Goal: Information Seeking & Learning: Find specific fact

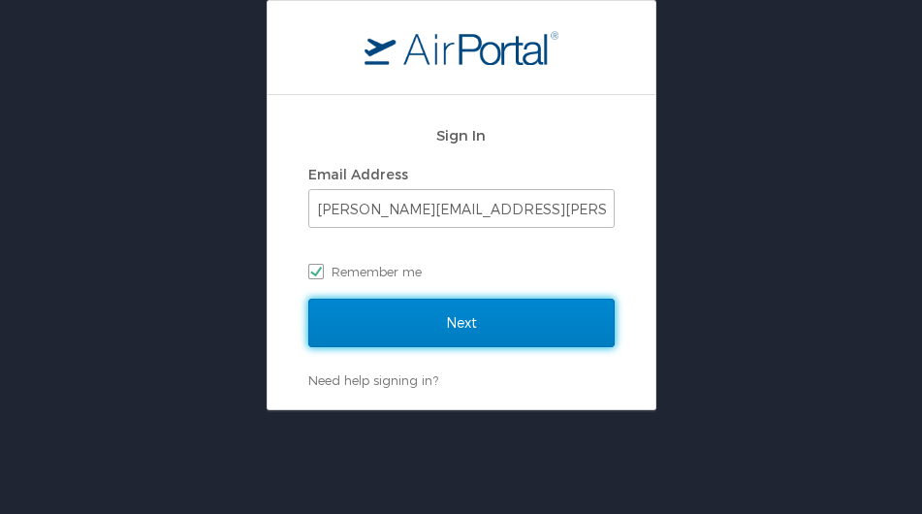
click at [450, 324] on input "Next" at bounding box center [461, 323] width 306 height 48
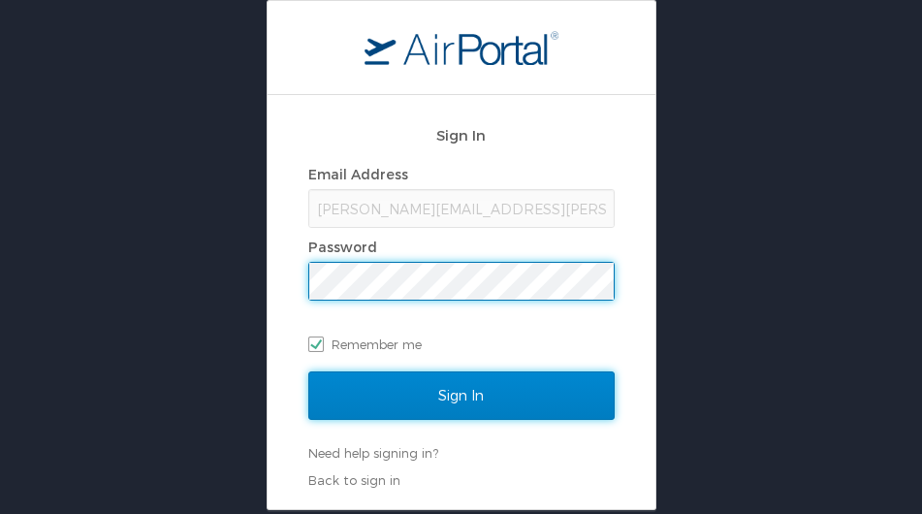
click at [466, 385] on input "Sign In" at bounding box center [461, 395] width 306 height 48
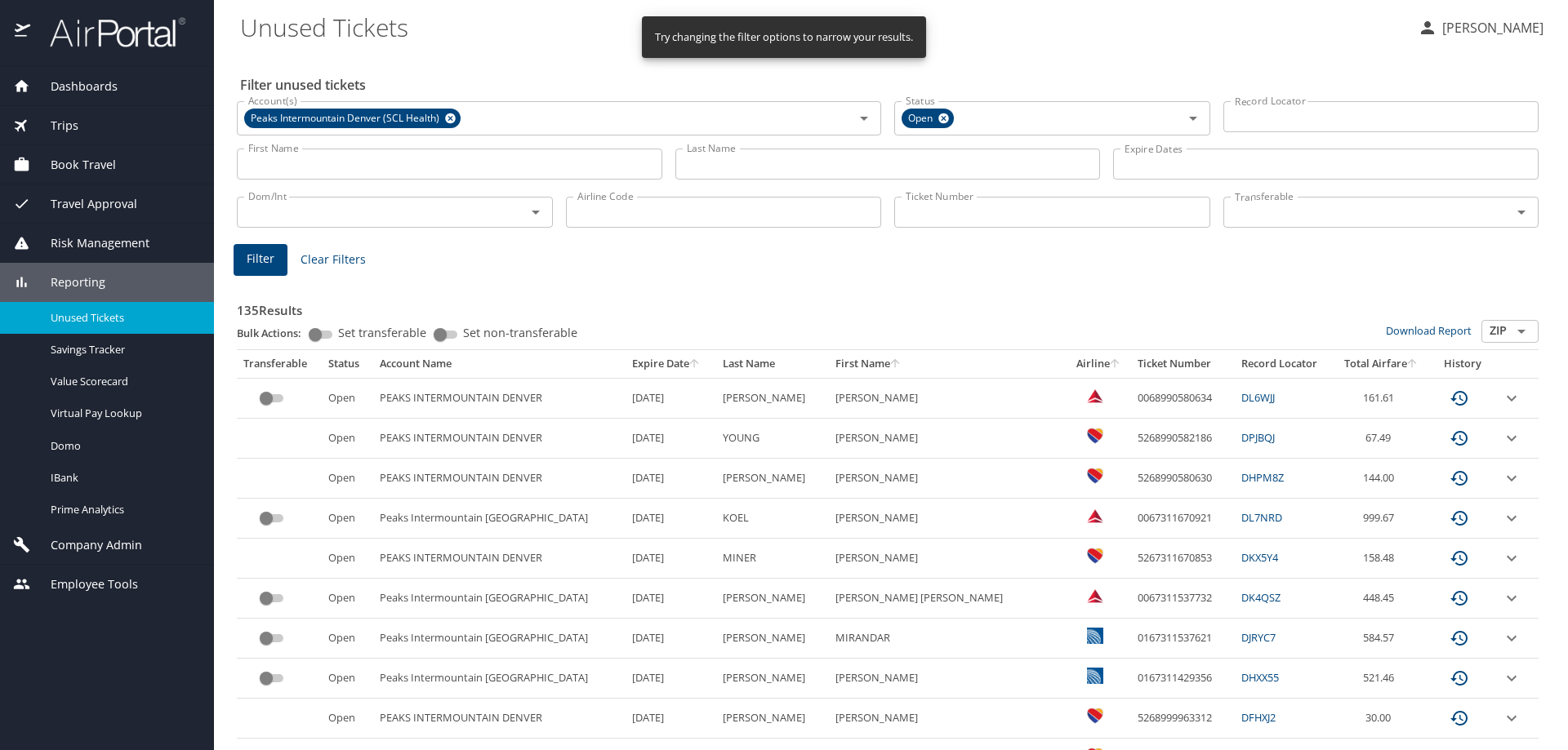
drag, startPoint x: 728, startPoint y: 173, endPoint x: 829, endPoint y: 174, distance: 101.0
click at [733, 174] on input "Last Name" at bounding box center [888, 163] width 425 height 31
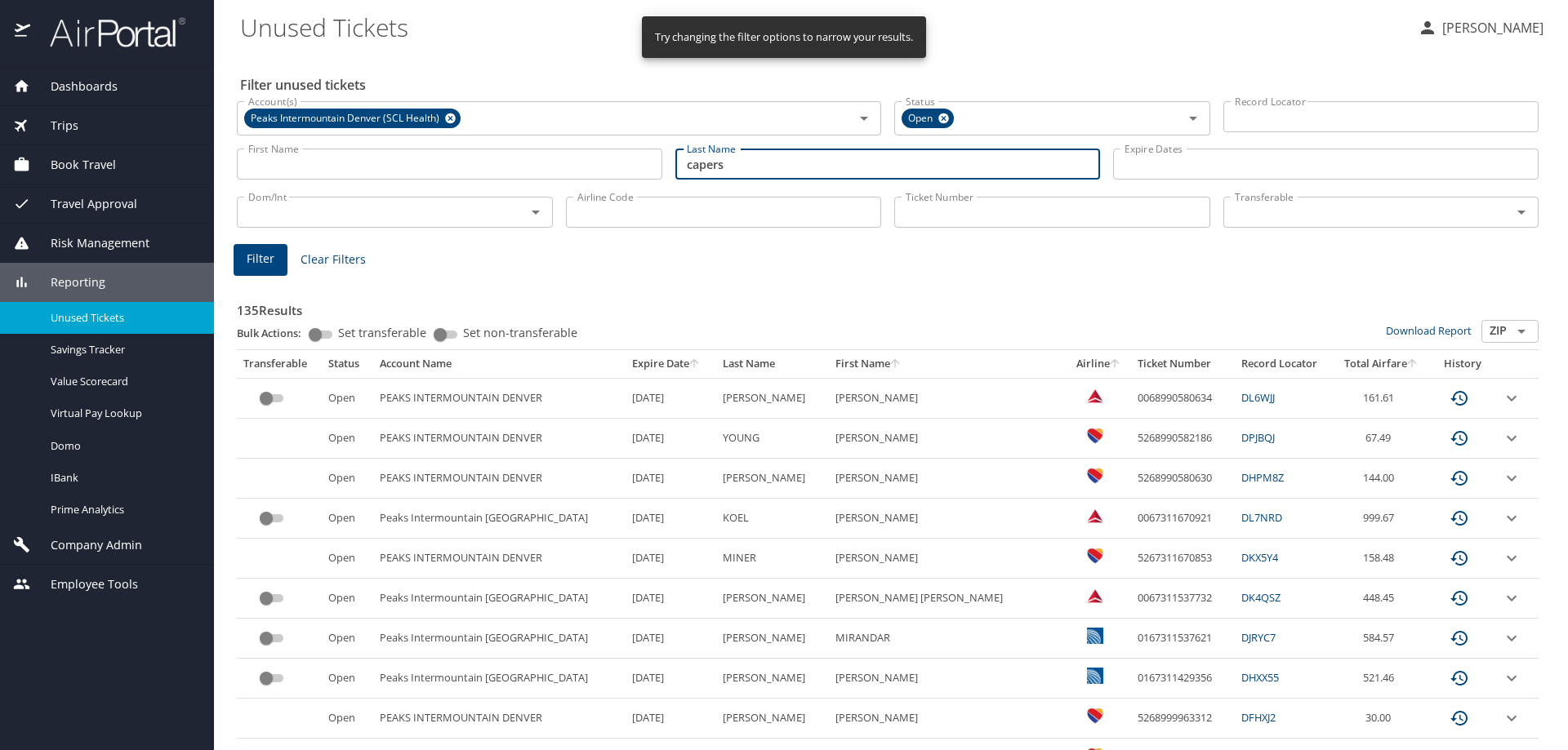
type input "capers"
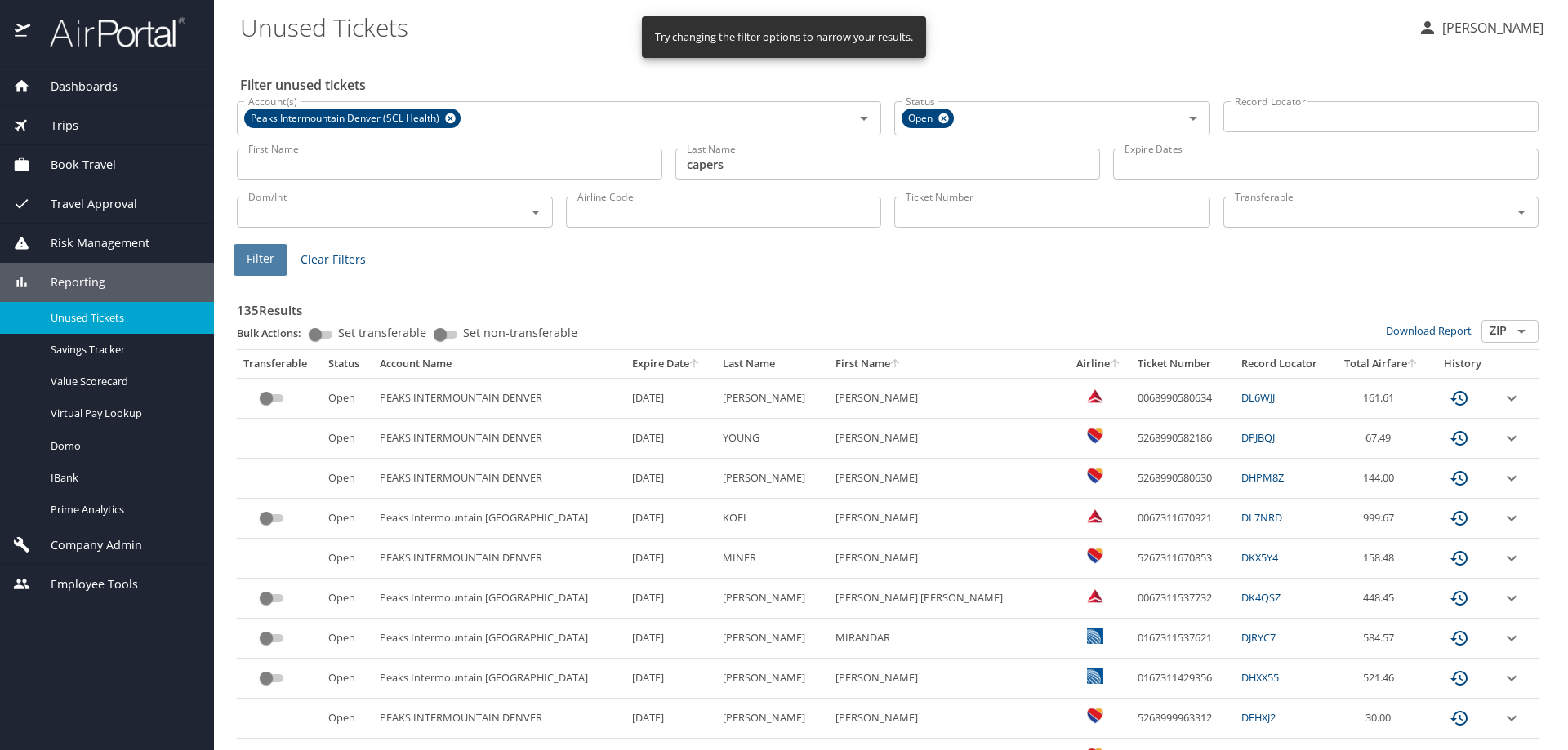
click at [274, 260] on button "Filter" at bounding box center [260, 260] width 54 height 32
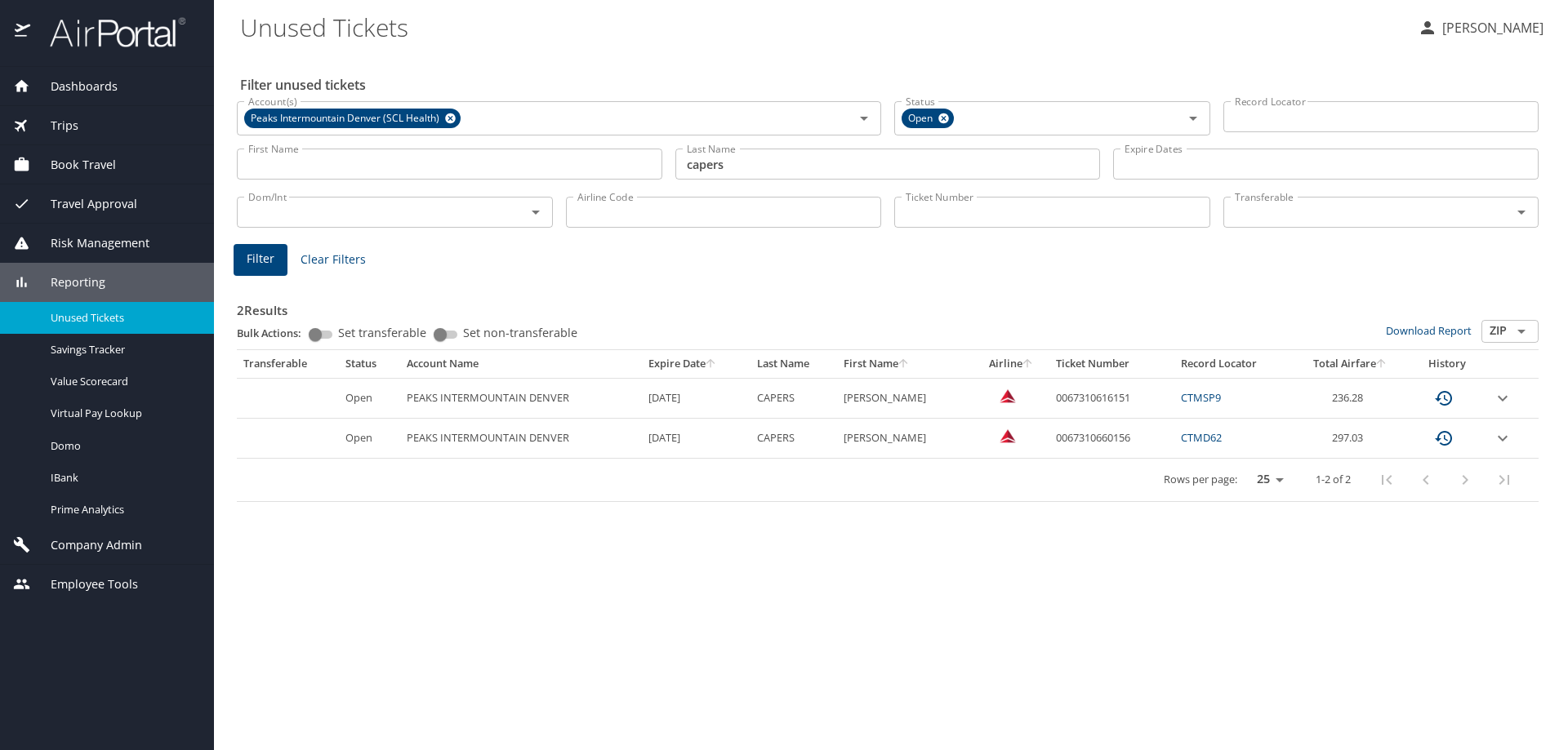
click at [776, 432] on div "Filter unused tickets Account(s) Peaks Intermountain [GEOGRAPHIC_DATA] (SCL Hea…" at bounding box center [891, 401] width 1302 height 698
click at [776, 432] on td "0067310660156" at bounding box center [1112, 439] width 125 height 40
copy td "0067310660156"
